Goal: Check status: Check status

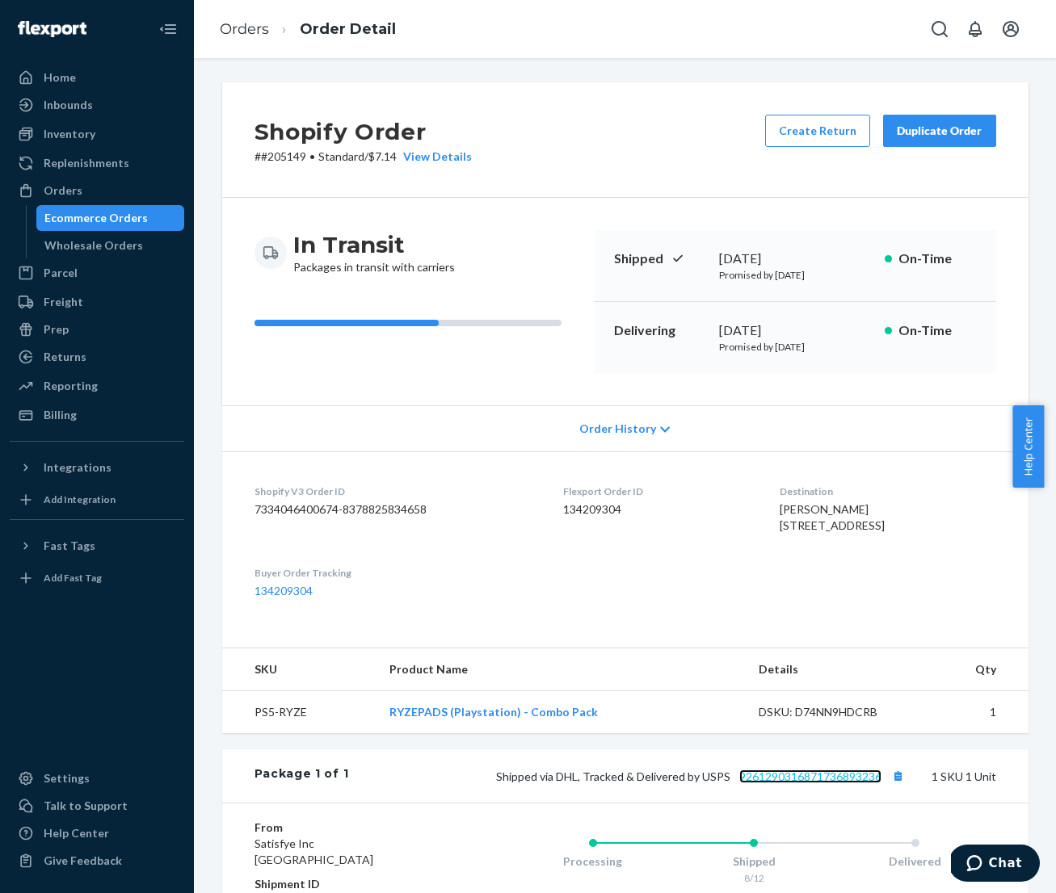
click at [770, 783] on link "9261290316871736893236" at bounding box center [810, 777] width 142 height 14
click at [265, 35] on link "Orders" at bounding box center [244, 29] width 49 height 18
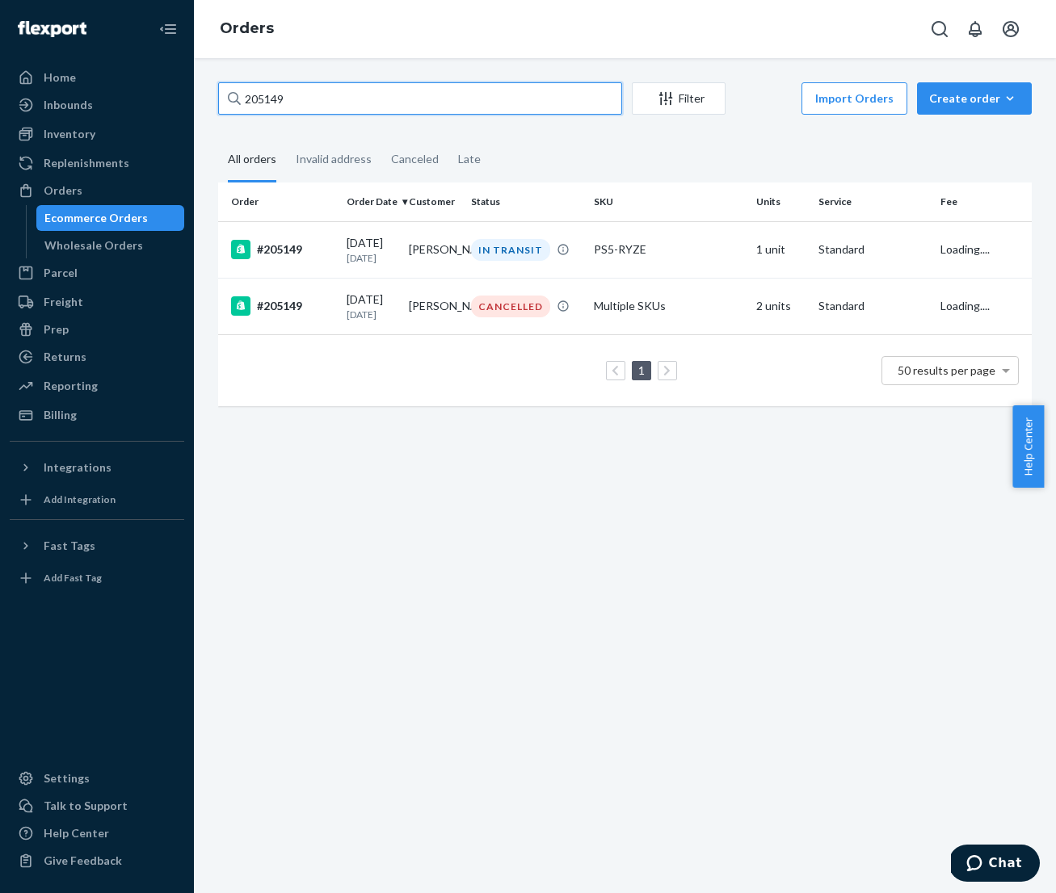
click at [377, 104] on input "205149" at bounding box center [420, 98] width 404 height 32
type input "206256"
click at [363, 263] on p "[DATE]" at bounding box center [370, 258] width 49 height 14
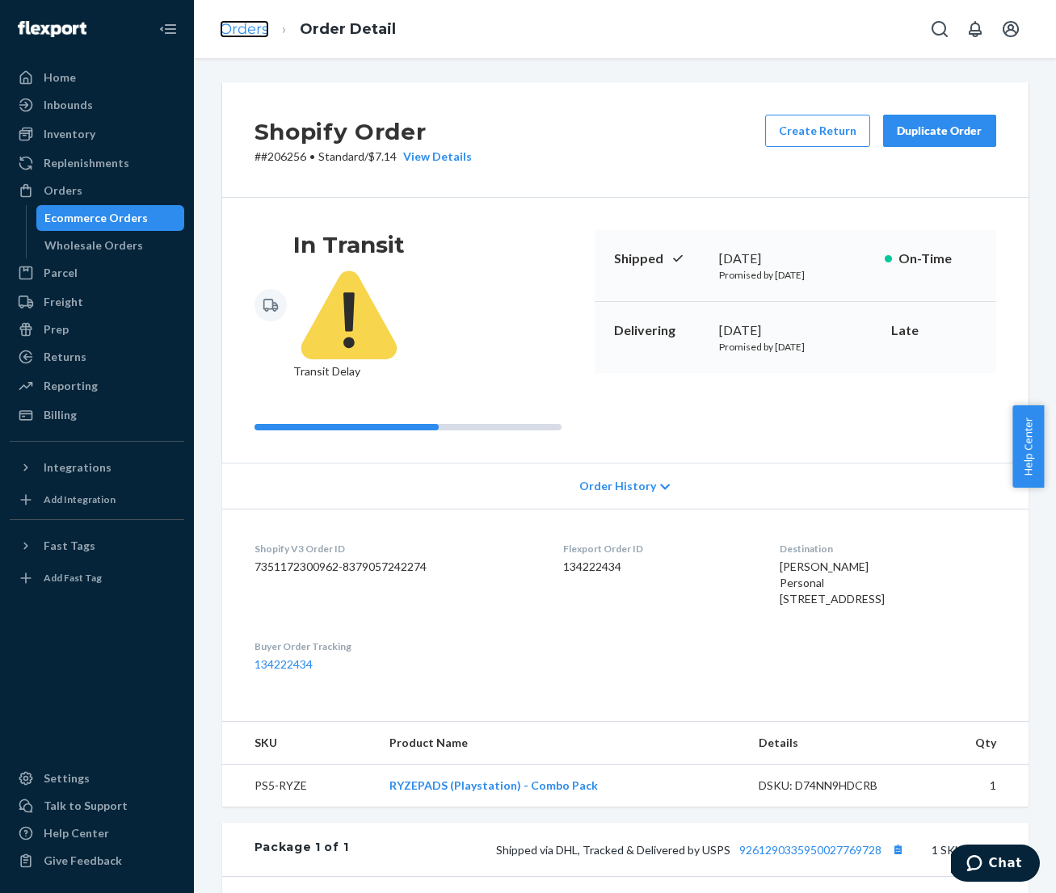
click at [257, 33] on link "Orders" at bounding box center [244, 29] width 49 height 18
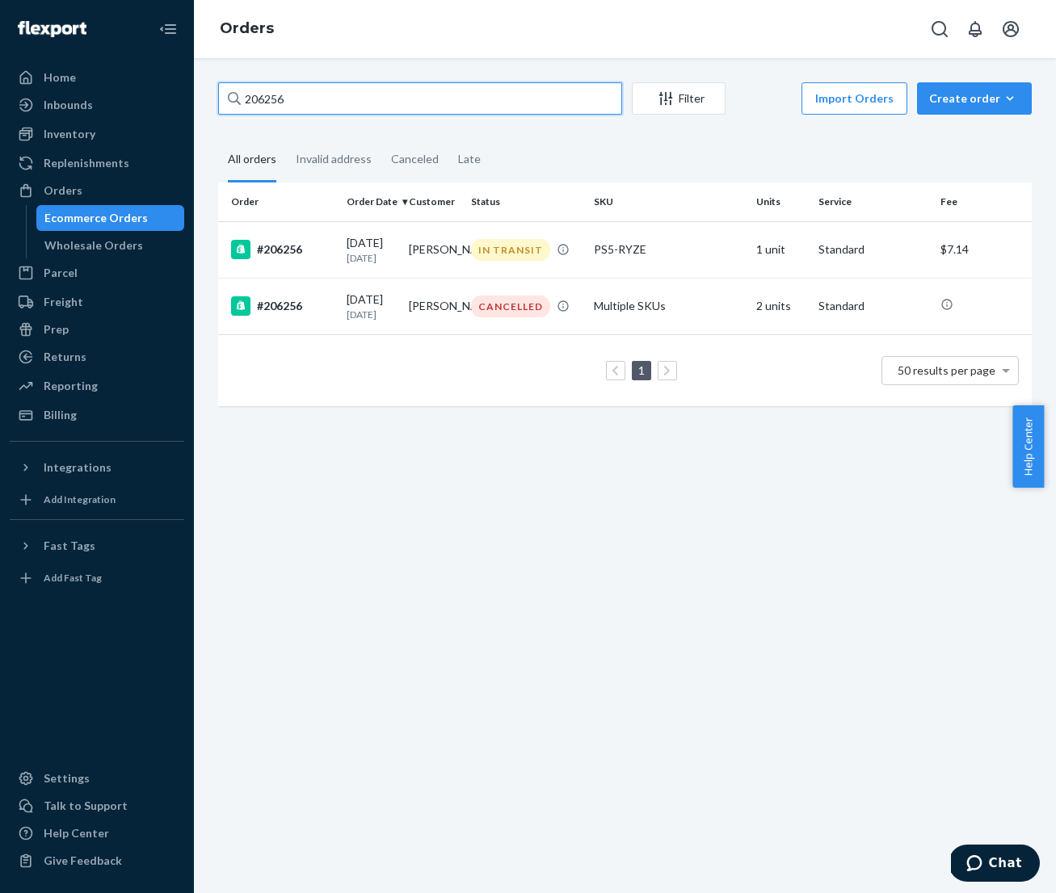
click at [348, 99] on input "206256" at bounding box center [420, 98] width 404 height 32
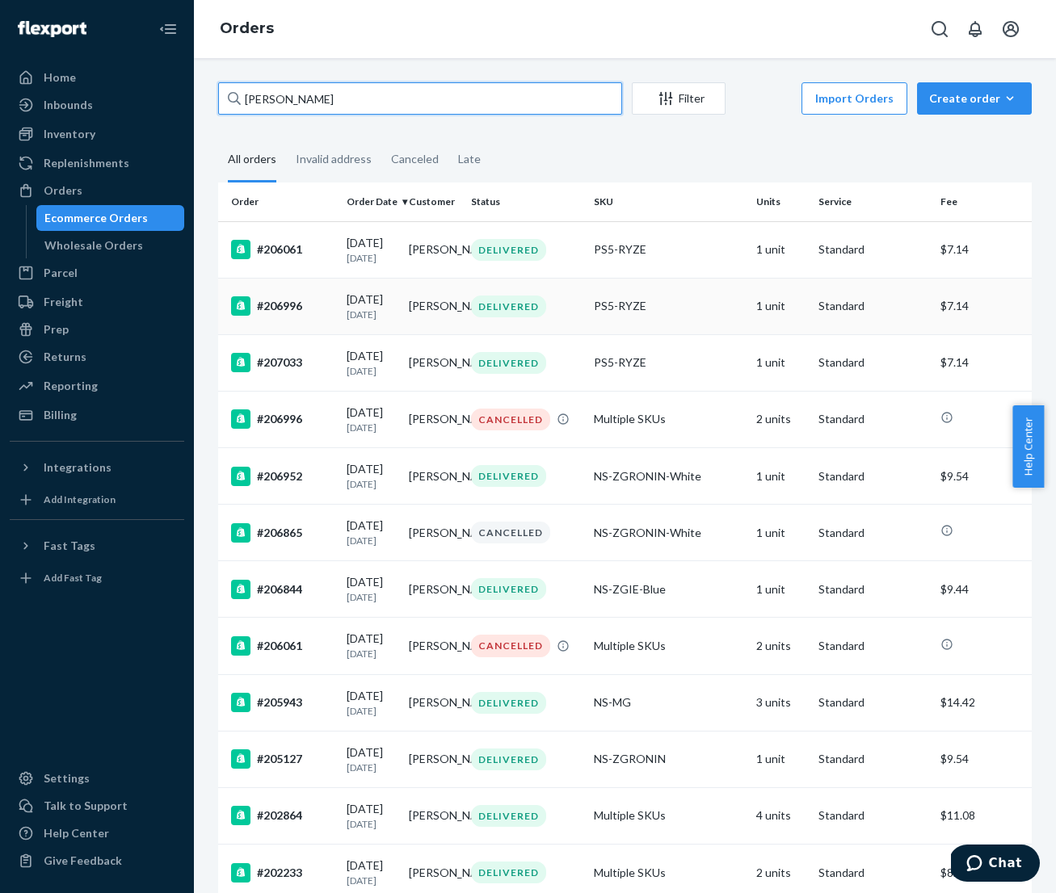
type input "[PERSON_NAME]"
click at [404, 334] on td "[PERSON_NAME]" at bounding box center [433, 306] width 62 height 57
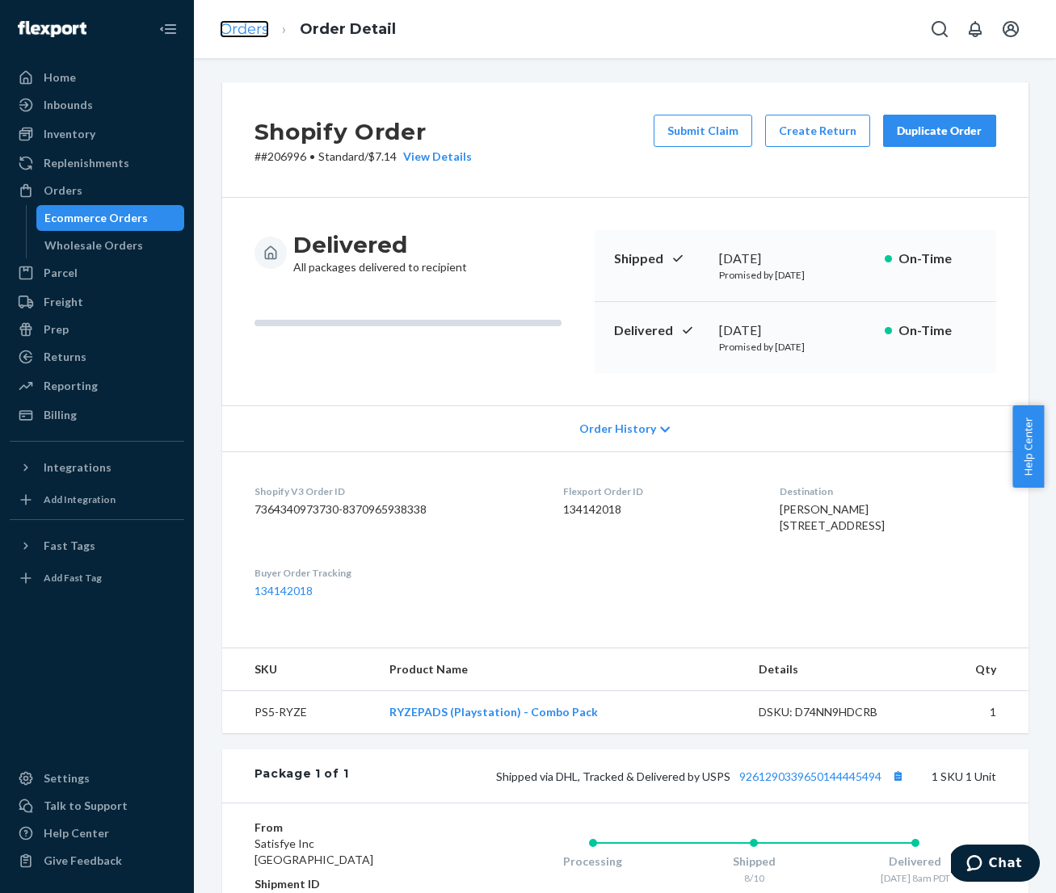
click at [249, 35] on link "Orders" at bounding box center [244, 29] width 49 height 18
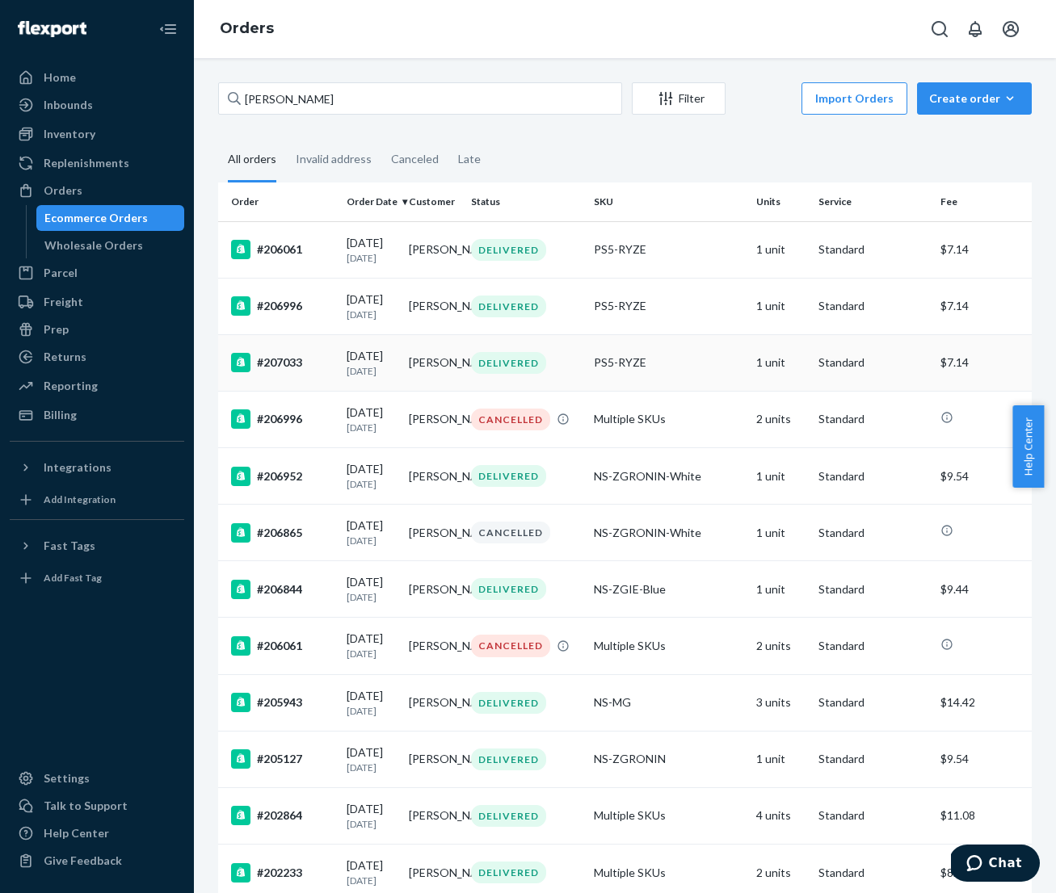
click at [383, 378] on p "[DATE]" at bounding box center [370, 371] width 49 height 14
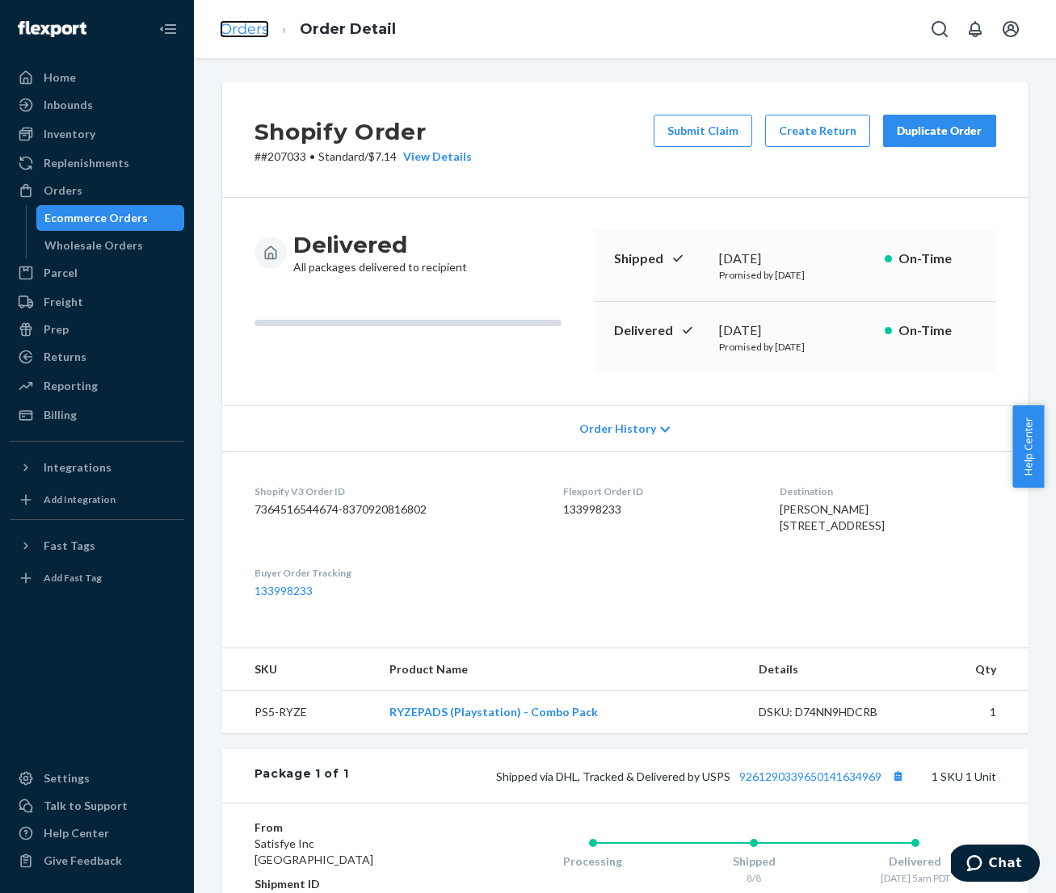
click at [251, 31] on link "Orders" at bounding box center [244, 29] width 49 height 18
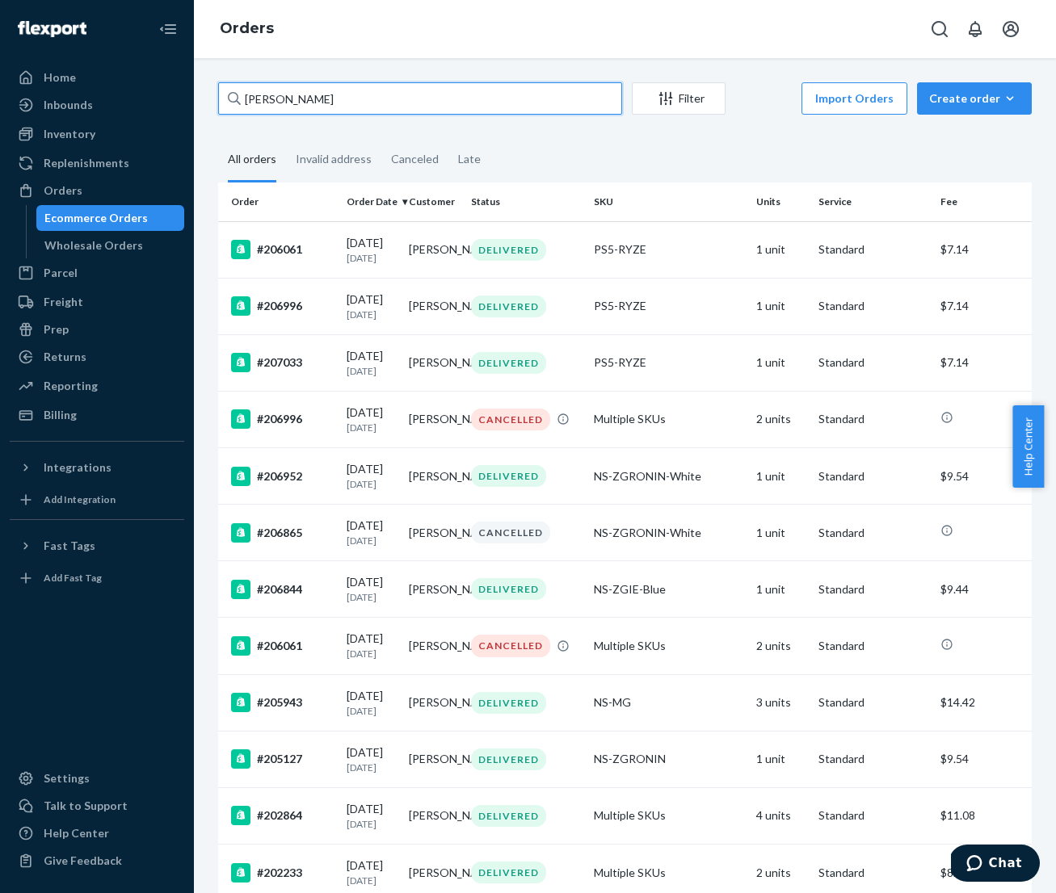
click at [380, 101] on input "[PERSON_NAME]" at bounding box center [420, 98] width 404 height 32
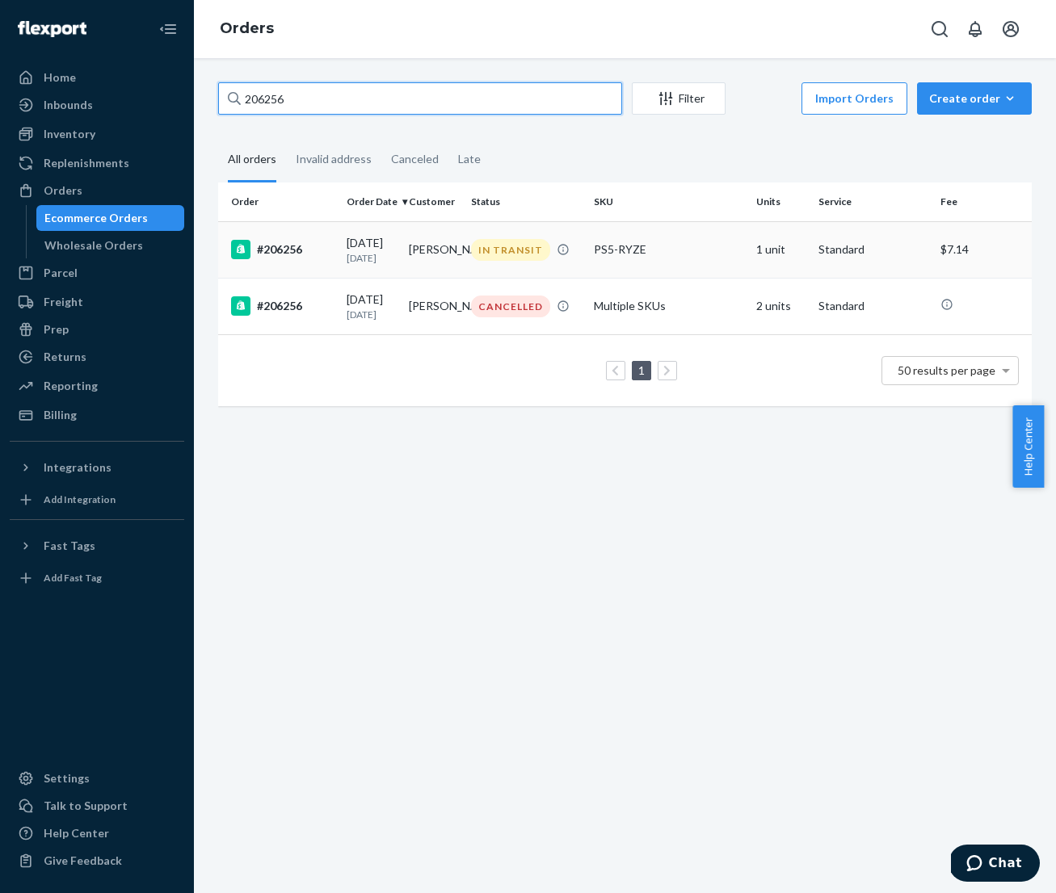
type input "206256"
click at [371, 265] on p "[DATE]" at bounding box center [370, 258] width 49 height 14
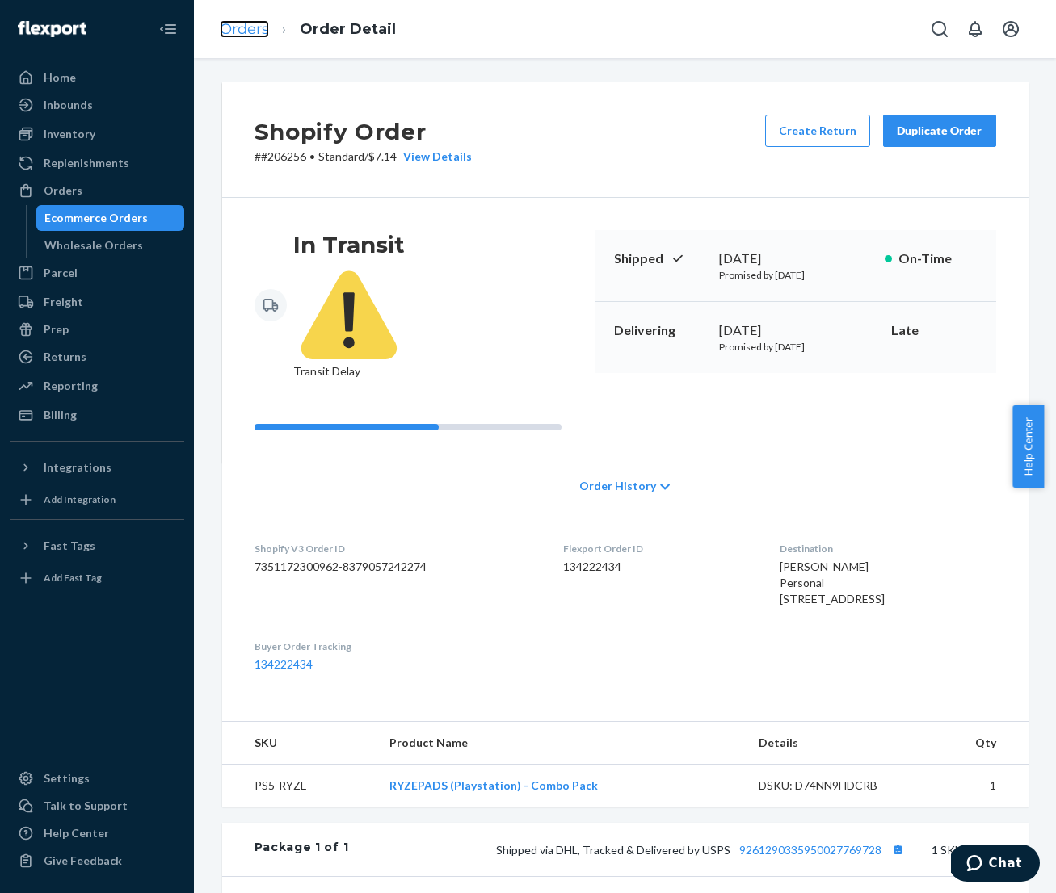
click at [248, 37] on link "Orders" at bounding box center [244, 29] width 49 height 18
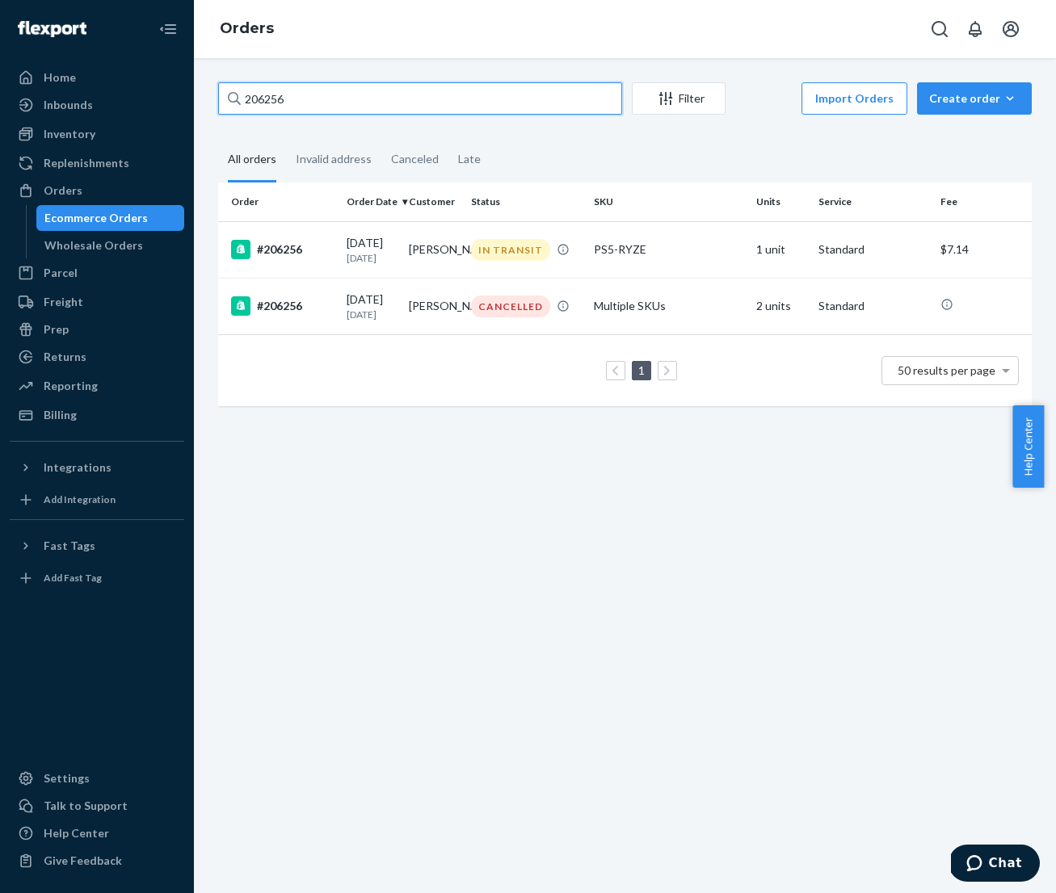
click at [328, 103] on input "206256" at bounding box center [420, 98] width 404 height 32
